Goal: Task Accomplishment & Management: Manage account settings

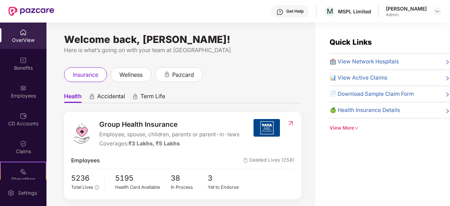
click at [18, 90] on div "Employees" at bounding box center [23, 91] width 47 height 26
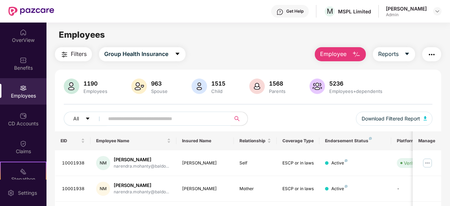
click at [170, 118] on input "text" at bounding box center [164, 118] width 113 height 11
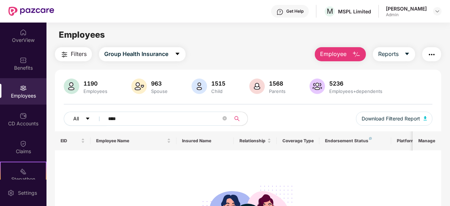
drag, startPoint x: 147, startPoint y: 116, endPoint x: 74, endPoint y: 120, distance: 72.7
click at [74, 120] on div "All ****" at bounding box center [156, 119] width 185 height 14
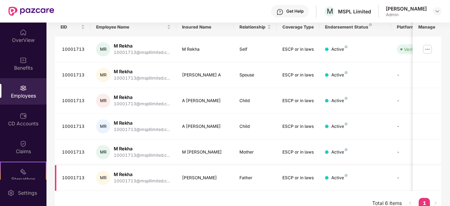
scroll to position [123, 0]
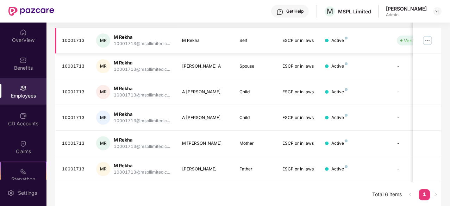
type input "********"
click at [433, 37] on img at bounding box center [427, 40] width 11 height 11
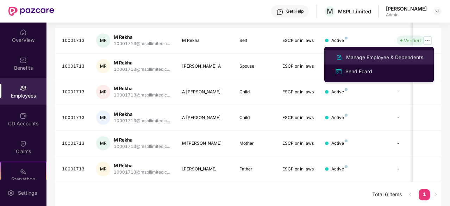
click at [381, 59] on div "Manage Employee & Dependents" at bounding box center [385, 58] width 80 height 8
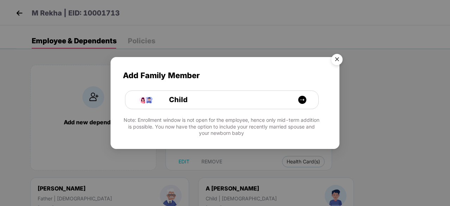
click at [336, 60] on img "Close" at bounding box center [337, 61] width 20 height 20
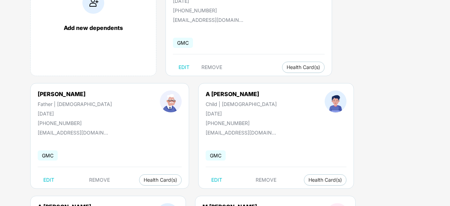
scroll to position [102, 0]
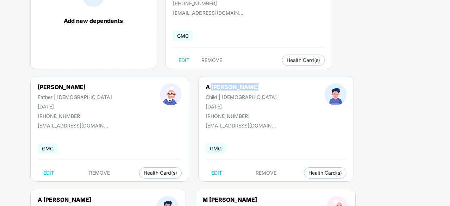
drag, startPoint x: 44, startPoint y: 86, endPoint x: 88, endPoint y: 86, distance: 44.4
click at [182, 86] on div "A [PERSON_NAME] Child | [DEMOGRAPHIC_DATA] [DATE] [PHONE_NUMBER]" at bounding box center [241, 102] width 119 height 36
drag, startPoint x: 180, startPoint y: 85, endPoint x: 241, endPoint y: 85, distance: 61.0
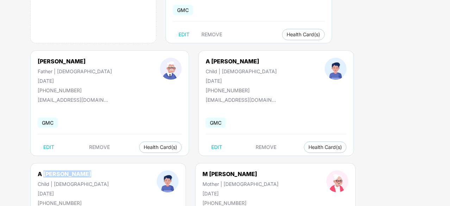
scroll to position [137, 0]
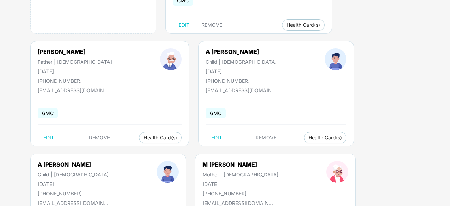
drag, startPoint x: 36, startPoint y: 169, endPoint x: 91, endPoint y: 168, distance: 54.6
drag, startPoint x: 72, startPoint y: 166, endPoint x: 35, endPoint y: 161, distance: 37.4
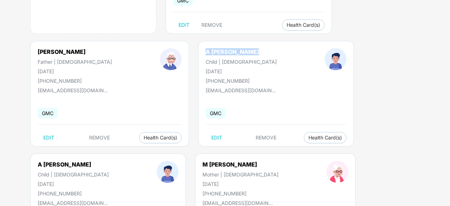
drag, startPoint x: 80, startPoint y: 52, endPoint x: 32, endPoint y: 51, distance: 47.9
click at [182, 51] on div "A [PERSON_NAME] Child | [DEMOGRAPHIC_DATA] [DATE] [PHONE_NUMBER]" at bounding box center [241, 66] width 119 height 36
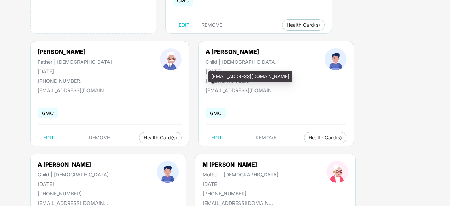
click at [108, 194] on div "[EMAIL_ADDRESS][DOMAIN_NAME]" at bounding box center [73, 202] width 70 height 10
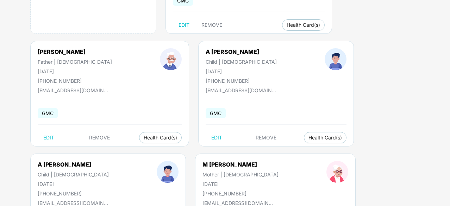
drag, startPoint x: 221, startPoint y: 51, endPoint x: 163, endPoint y: 50, distance: 57.8
click at [133, 161] on div "A [PERSON_NAME] Child | [DEMOGRAPHIC_DATA] [DATE] [PHONE_NUMBER]" at bounding box center [73, 179] width 119 height 36
drag, startPoint x: 87, startPoint y: 51, endPoint x: 5, endPoint y: 54, distance: 82.9
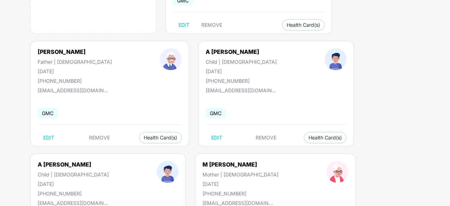
click at [206, 110] on div "GMC" at bounding box center [276, 113] width 141 height 15
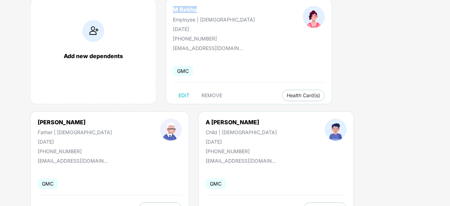
drag, startPoint x: 198, startPoint y: 12, endPoint x: 157, endPoint y: 10, distance: 42.0
click at [157, 10] on div "M Rekha Employee | [DEMOGRAPHIC_DATA] [DATE] [PHONE_NUMBER]" at bounding box center [214, 24] width 130 height 36
click at [225, 36] on div "M Rekha Employee | [DEMOGRAPHIC_DATA] [DATE] [PHONE_NUMBER]" at bounding box center [214, 24] width 130 height 36
drag, startPoint x: 170, startPoint y: 11, endPoint x: 203, endPoint y: 10, distance: 33.1
click at [201, 10] on div "M Rekha Employee | [DEMOGRAPHIC_DATA] [DATE] [PHONE_NUMBER]" at bounding box center [214, 24] width 130 height 36
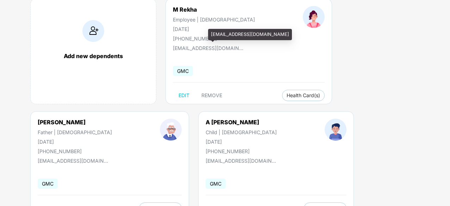
click at [223, 48] on div "[EMAIL_ADDRESS][DOMAIN_NAME]" at bounding box center [208, 48] width 70 height 6
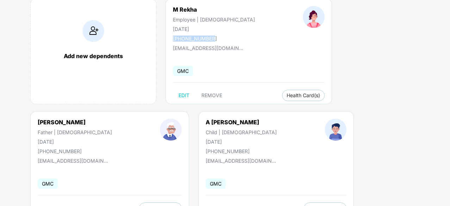
drag, startPoint x: 173, startPoint y: 37, endPoint x: 222, endPoint y: 38, distance: 48.3
click at [222, 38] on div "M Rekha Employee | [DEMOGRAPHIC_DATA] [DATE] [PHONE_NUMBER]" at bounding box center [214, 24] width 130 height 36
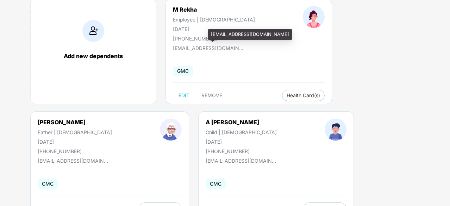
click at [197, 48] on div "[EMAIL_ADDRESS][DOMAIN_NAME]" at bounding box center [208, 48] width 70 height 6
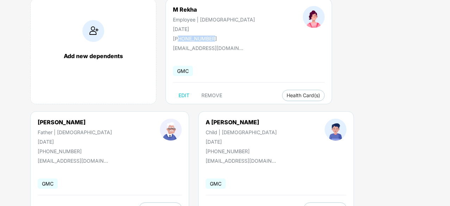
drag, startPoint x: 179, startPoint y: 40, endPoint x: 221, endPoint y: 40, distance: 41.6
click at [221, 40] on div "M Rekha Employee | [DEMOGRAPHIC_DATA] [DATE] [PHONE_NUMBER]" at bounding box center [214, 24] width 130 height 36
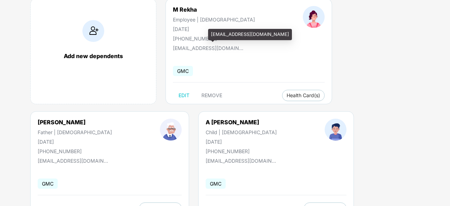
click at [188, 45] on div "[EMAIL_ADDRESS][DOMAIN_NAME]" at bounding box center [208, 48] width 70 height 6
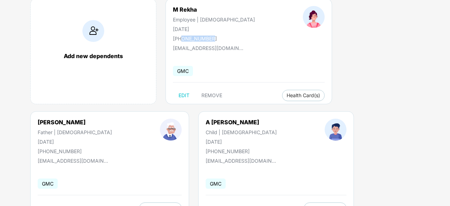
drag, startPoint x: 182, startPoint y: 37, endPoint x: 215, endPoint y: 37, distance: 33.5
click at [215, 37] on div "[PHONE_NUMBER]" at bounding box center [214, 39] width 82 height 6
click at [215, 38] on div "[PHONE_NUMBER]" at bounding box center [214, 39] width 82 height 6
drag, startPoint x: 209, startPoint y: 38, endPoint x: 180, endPoint y: 40, distance: 29.0
click at [180, 40] on div "[PHONE_NUMBER]" at bounding box center [214, 39] width 82 height 6
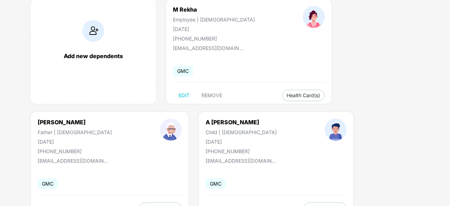
drag, startPoint x: 229, startPoint y: 122, endPoint x: 171, endPoint y: 122, distance: 57.5
drag, startPoint x: 217, startPoint y: 121, endPoint x: 173, endPoint y: 122, distance: 43.7
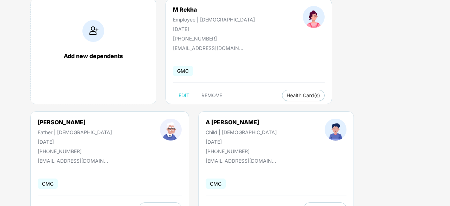
drag, startPoint x: 174, startPoint y: 121, endPoint x: 219, endPoint y: 119, distance: 45.5
drag, startPoint x: 172, startPoint y: 122, endPoint x: 227, endPoint y: 119, distance: 55.1
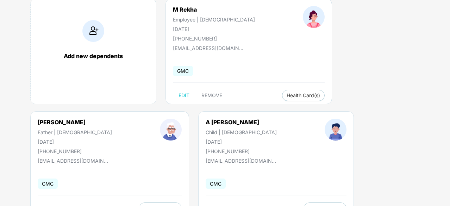
drag, startPoint x: 171, startPoint y: 120, endPoint x: 225, endPoint y: 118, distance: 54.0
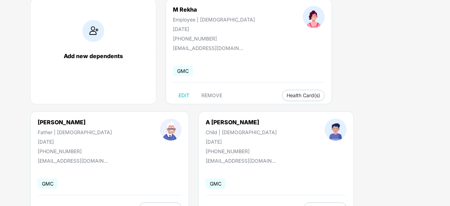
drag, startPoint x: 173, startPoint y: 122, endPoint x: 222, endPoint y: 122, distance: 48.6
drag, startPoint x: 218, startPoint y: 128, endPoint x: 200, endPoint y: 127, distance: 18.3
drag, startPoint x: 171, startPoint y: 122, endPoint x: 224, endPoint y: 121, distance: 52.9
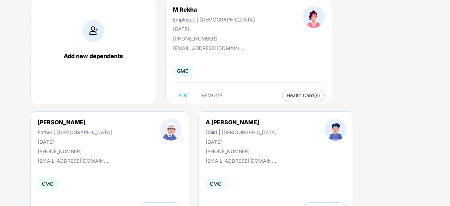
drag, startPoint x: 176, startPoint y: 124, endPoint x: 218, endPoint y: 124, distance: 41.6
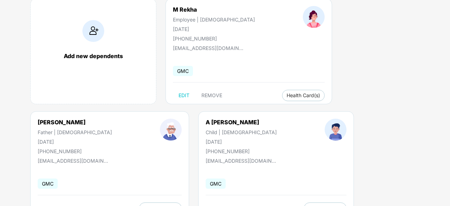
drag, startPoint x: 177, startPoint y: 123, endPoint x: 220, endPoint y: 122, distance: 43.4
drag, startPoint x: 168, startPoint y: 125, endPoint x: 224, endPoint y: 125, distance: 55.3
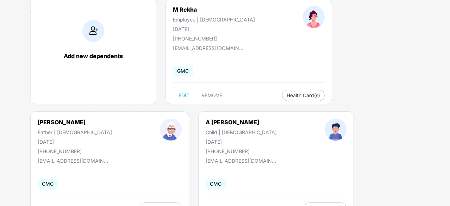
drag, startPoint x: 172, startPoint y: 122, endPoint x: 226, endPoint y: 123, distance: 53.6
drag, startPoint x: 174, startPoint y: 123, endPoint x: 228, endPoint y: 124, distance: 53.6
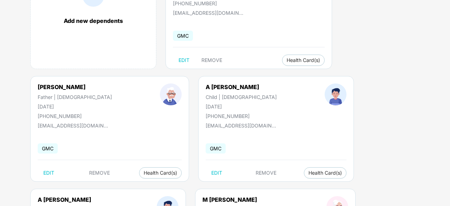
drag, startPoint x: 208, startPoint y: 114, endPoint x: 172, endPoint y: 114, distance: 36.0
drag, startPoint x: 222, startPoint y: 84, endPoint x: 165, endPoint y: 86, distance: 57.1
click at [109, 194] on div "Child | [DEMOGRAPHIC_DATA]" at bounding box center [73, 210] width 71 height 6
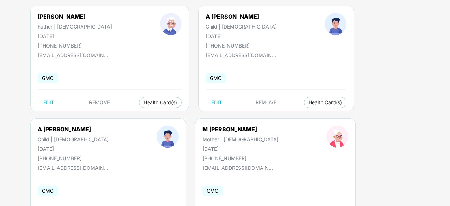
scroll to position [137, 0]
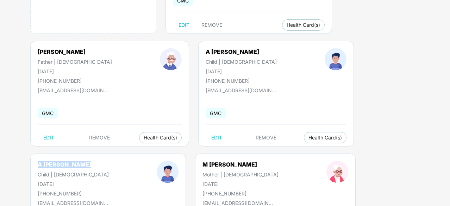
drag, startPoint x: 172, startPoint y: 49, endPoint x: 229, endPoint y: 49, distance: 57.1
click at [133, 161] on div "A [PERSON_NAME] Child | [DEMOGRAPHIC_DATA] [DATE] [PHONE_NUMBER]" at bounding box center [73, 179] width 119 height 36
drag, startPoint x: 179, startPoint y: 50, endPoint x: 226, endPoint y: 50, distance: 46.5
click at [133, 161] on div "A [PERSON_NAME] Child | [DEMOGRAPHIC_DATA] [DATE] [PHONE_NUMBER]" at bounding box center [73, 179] width 119 height 36
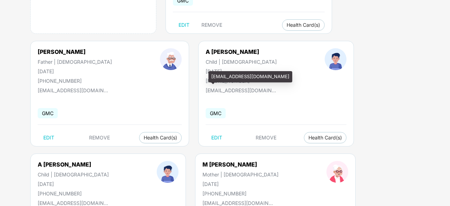
click at [108, 194] on div "[EMAIL_ADDRESS][DOMAIN_NAME]" at bounding box center [73, 202] width 70 height 10
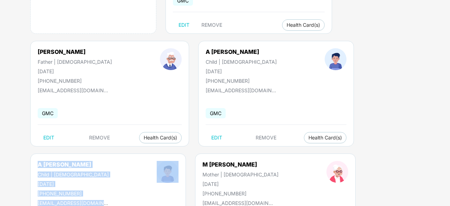
drag, startPoint x: 234, startPoint y: 91, endPoint x: 174, endPoint y: 44, distance: 76.0
click at [174, 154] on div "A [PERSON_NAME] Child | [DEMOGRAPHIC_DATA] [DATE] [PHONE_NUMBER] [EMAIL_ADDRESS…" at bounding box center [108, 207] width 156 height 106
drag, startPoint x: 242, startPoint y: 93, endPoint x: 165, endPoint y: 48, distance: 89.2
click at [165, 154] on div "A [PERSON_NAME] Child | [DEMOGRAPHIC_DATA] [DATE] [PHONE_NUMBER] [EMAIL_ADDRESS…" at bounding box center [108, 207] width 156 height 106
click at [133, 161] on div "A [PERSON_NAME] Child | [DEMOGRAPHIC_DATA] [DATE] [PHONE_NUMBER]" at bounding box center [73, 179] width 119 height 36
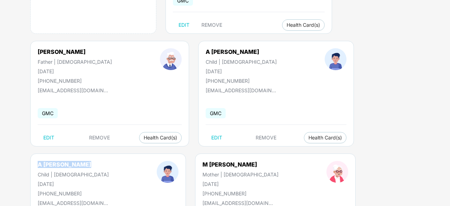
drag, startPoint x: 173, startPoint y: 53, endPoint x: 223, endPoint y: 55, distance: 50.4
click at [133, 161] on div "A [PERSON_NAME] Child | [DEMOGRAPHIC_DATA] [DATE] [PHONE_NUMBER]" at bounding box center [73, 179] width 119 height 36
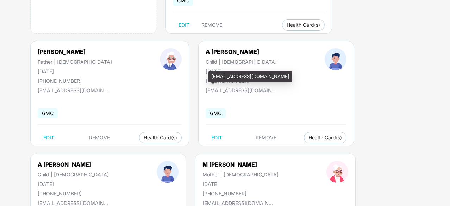
click at [108, 194] on div "[EMAIL_ADDRESS][DOMAIN_NAME]" at bounding box center [73, 203] width 70 height 6
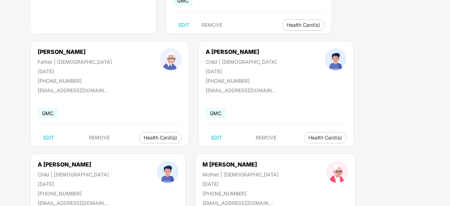
click at [186, 154] on div "A [PERSON_NAME] Child | [DEMOGRAPHIC_DATA] [DATE] [PHONE_NUMBER] [EMAIL_ADDRESS…" at bounding box center [108, 207] width 156 height 106
drag, startPoint x: 178, startPoint y: 50, endPoint x: 220, endPoint y: 51, distance: 41.3
click at [133, 161] on div "A [PERSON_NAME] Child | [DEMOGRAPHIC_DATA] [DATE] [PHONE_NUMBER]" at bounding box center [73, 179] width 119 height 36
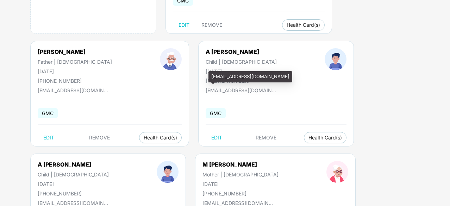
click at [108, 194] on div "[EMAIL_ADDRESS][DOMAIN_NAME]" at bounding box center [73, 202] width 70 height 10
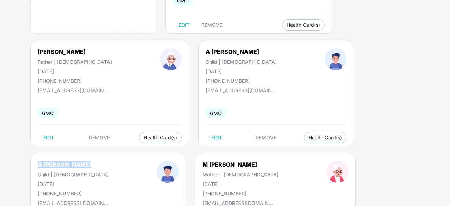
drag, startPoint x: 173, startPoint y: 53, endPoint x: 221, endPoint y: 51, distance: 47.9
click at [133, 161] on div "A [PERSON_NAME] Child | [DEMOGRAPHIC_DATA] [DATE] [PHONE_NUMBER]" at bounding box center [73, 179] width 119 height 36
drag, startPoint x: 39, startPoint y: 52, endPoint x: 82, endPoint y: 53, distance: 43.0
click at [182, 53] on div "A [PERSON_NAME] Child | [DEMOGRAPHIC_DATA] [DATE] [PHONE_NUMBER]" at bounding box center [241, 66] width 119 height 36
drag, startPoint x: 40, startPoint y: 60, endPoint x: 86, endPoint y: 62, distance: 46.2
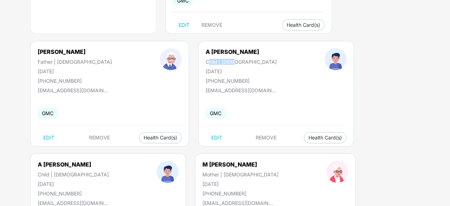
click at [182, 62] on div "A [PERSON_NAME] Child | [DEMOGRAPHIC_DATA] [DATE] [PHONE_NUMBER]" at bounding box center [241, 66] width 119 height 36
click at [198, 97] on div "A [PERSON_NAME] Child | [DEMOGRAPHIC_DATA] [DATE] [PHONE_NUMBER] [EMAIL_ADDRESS…" at bounding box center [276, 94] width 156 height 106
drag, startPoint x: 56, startPoint y: 79, endPoint x: 84, endPoint y: 78, distance: 28.2
click at [182, 78] on div "A [PERSON_NAME] Child | [DEMOGRAPHIC_DATA] [DATE] [PHONE_NUMBER]" at bounding box center [241, 66] width 119 height 36
drag, startPoint x: 41, startPoint y: 79, endPoint x: 79, endPoint y: 77, distance: 38.1
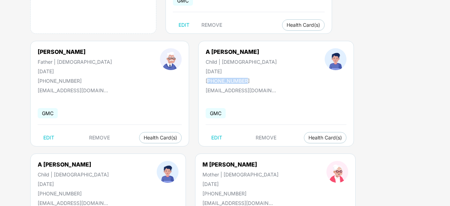
click at [182, 77] on div "A [PERSON_NAME] Child | [DEMOGRAPHIC_DATA] [DATE] [PHONE_NUMBER]" at bounding box center [241, 66] width 119 height 36
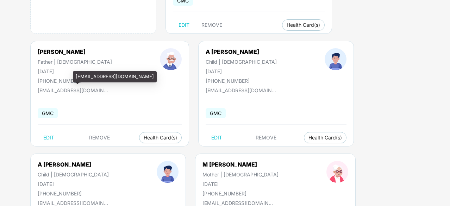
click at [206, 85] on div "[EMAIL_ADDRESS][DOMAIN_NAME]" at bounding box center [241, 89] width 70 height 10
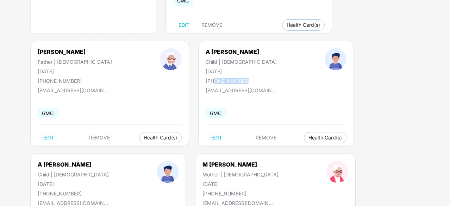
drag, startPoint x: 47, startPoint y: 80, endPoint x: 84, endPoint y: 80, distance: 37.4
click at [182, 80] on div "A [PERSON_NAME] Child | [DEMOGRAPHIC_DATA] [DATE] [PHONE_NUMBER]" at bounding box center [241, 66] width 119 height 36
drag, startPoint x: 38, startPoint y: 48, endPoint x: 97, endPoint y: 50, distance: 58.6
click at [182, 50] on div "A [PERSON_NAME] Child | [DEMOGRAPHIC_DATA] [DATE] [PHONE_NUMBER]" at bounding box center [241, 66] width 119 height 36
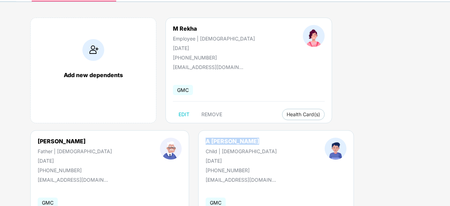
scroll to position [31, 0]
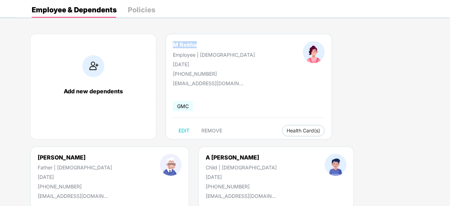
drag, startPoint x: 172, startPoint y: 46, endPoint x: 199, endPoint y: 44, distance: 26.9
click at [199, 44] on div "M Rekha Employee | [DEMOGRAPHIC_DATA] [DATE] [PHONE_NUMBER]" at bounding box center [214, 59] width 130 height 36
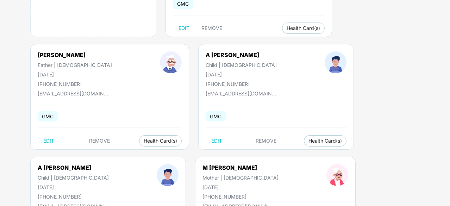
scroll to position [137, 0]
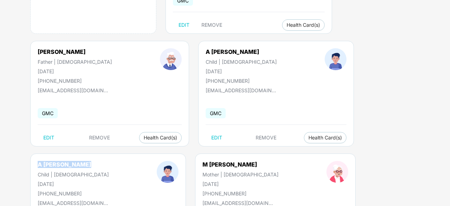
drag, startPoint x: 173, startPoint y: 51, endPoint x: 231, endPoint y: 51, distance: 57.8
click at [133, 161] on div "A [PERSON_NAME] Child | [DEMOGRAPHIC_DATA] [DATE] [PHONE_NUMBER]" at bounding box center [73, 179] width 119 height 36
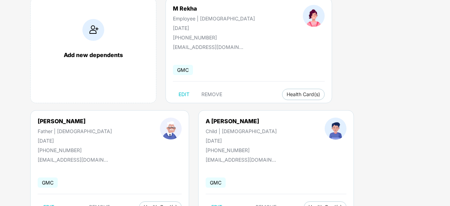
scroll to position [66, 0]
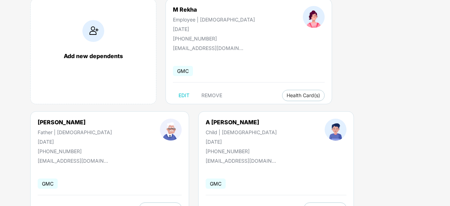
click at [211, 153] on span at bounding box center [213, 154] width 4 height 2
drag, startPoint x: 238, startPoint y: 163, endPoint x: 166, endPoint y: 118, distance: 84.7
drag, startPoint x: 38, startPoint y: 120, endPoint x: 87, endPoint y: 121, distance: 49.7
click at [182, 121] on div "A [PERSON_NAME] Child | [DEMOGRAPHIC_DATA] [DATE] [PHONE_NUMBER]" at bounding box center [241, 137] width 119 height 36
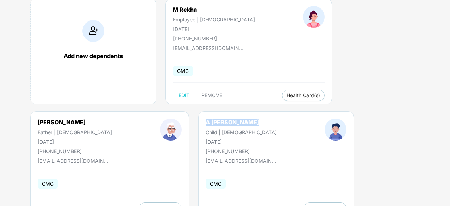
scroll to position [0, 0]
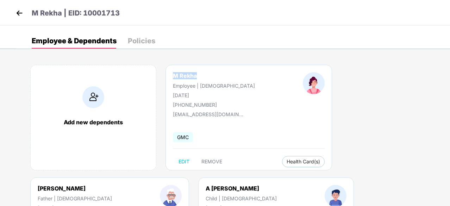
drag, startPoint x: 175, startPoint y: 74, endPoint x: 200, endPoint y: 77, distance: 25.5
click at [200, 77] on div "M Rekha" at bounding box center [214, 75] width 82 height 7
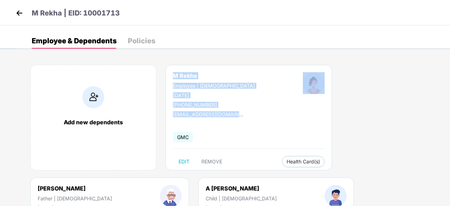
drag, startPoint x: 220, startPoint y: 111, endPoint x: 173, endPoint y: 78, distance: 57.1
click at [173, 78] on div "M Rekha Employee | [DEMOGRAPHIC_DATA] [DATE] [PHONE_NUMBER] [EMAIL_ADDRESS][DOM…" at bounding box center [249, 118] width 167 height 106
click at [279, 105] on div at bounding box center [314, 90] width 70 height 36
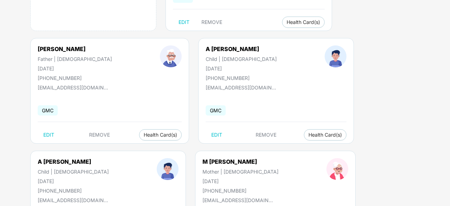
scroll to position [106, 0]
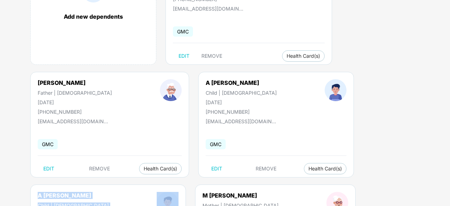
drag, startPoint x: 238, startPoint y: 122, endPoint x: 172, endPoint y: 81, distance: 77.6
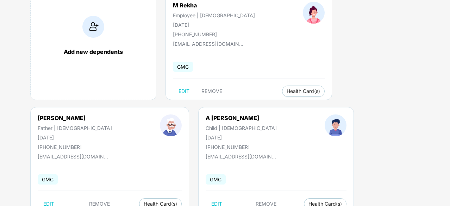
scroll to position [0, 0]
